Goal: Find specific fact: Find specific fact

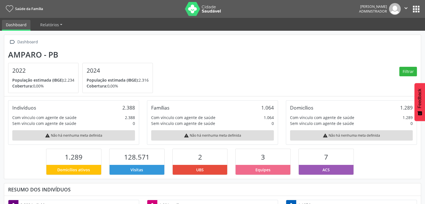
click at [418, 7] on button "apps" at bounding box center [417, 9] width 10 height 10
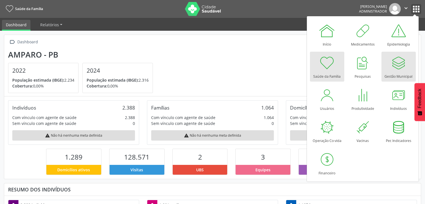
scroll to position [279640, 279593]
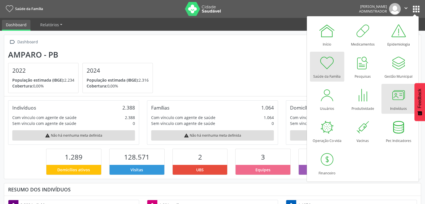
click at [394, 98] on div at bounding box center [399, 95] width 17 height 17
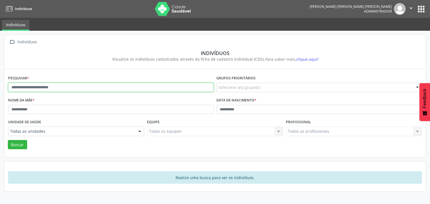
click at [76, 88] on input "text" at bounding box center [110, 88] width 205 height 10
click at [8, 140] on button "Buscar" at bounding box center [17, 145] width 19 height 10
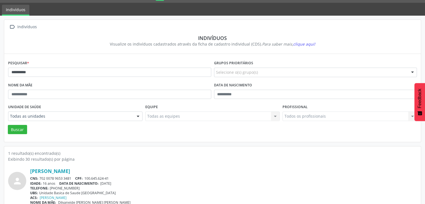
scroll to position [23, 0]
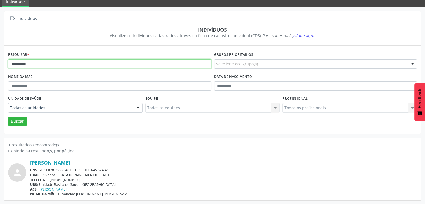
click at [45, 61] on input "**********" at bounding box center [109, 64] width 203 height 10
type input "*"
click at [8, 117] on button "Buscar" at bounding box center [17, 122] width 19 height 10
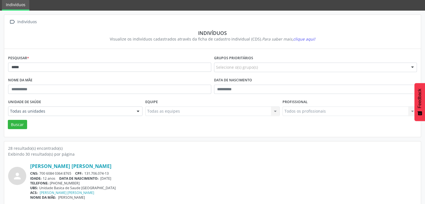
scroll to position [0, 0]
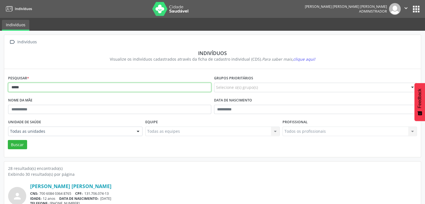
click at [81, 86] on input "*****" at bounding box center [109, 88] width 203 height 10
type input "*********"
click at [8, 140] on button "Buscar" at bounding box center [17, 145] width 19 height 10
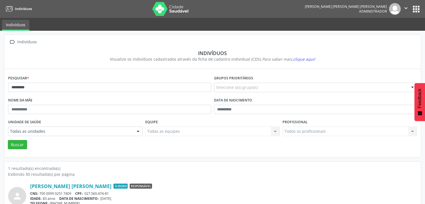
scroll to position [23, 0]
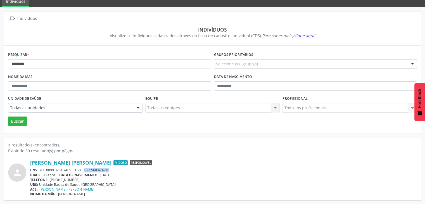
drag, startPoint x: 85, startPoint y: 170, endPoint x: 110, endPoint y: 169, distance: 24.6
click at [110, 169] on div "CNS: 700 0099 0251 7409 CPF: 027.560.474-81" at bounding box center [223, 170] width 387 height 5
copy span "027.560.474-81"
drag, startPoint x: 39, startPoint y: 170, endPoint x: 76, endPoint y: 170, distance: 37.5
click at [76, 170] on div "CNS: 700 0099 0251 7409 CPF: 027.560.474-81" at bounding box center [223, 170] width 387 height 5
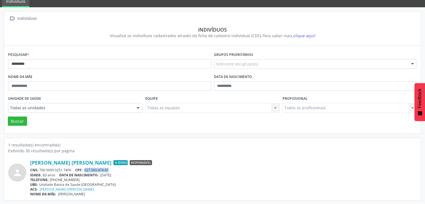
copy div "700 0099 0251 7409"
